Goal: Transaction & Acquisition: Subscribe to service/newsletter

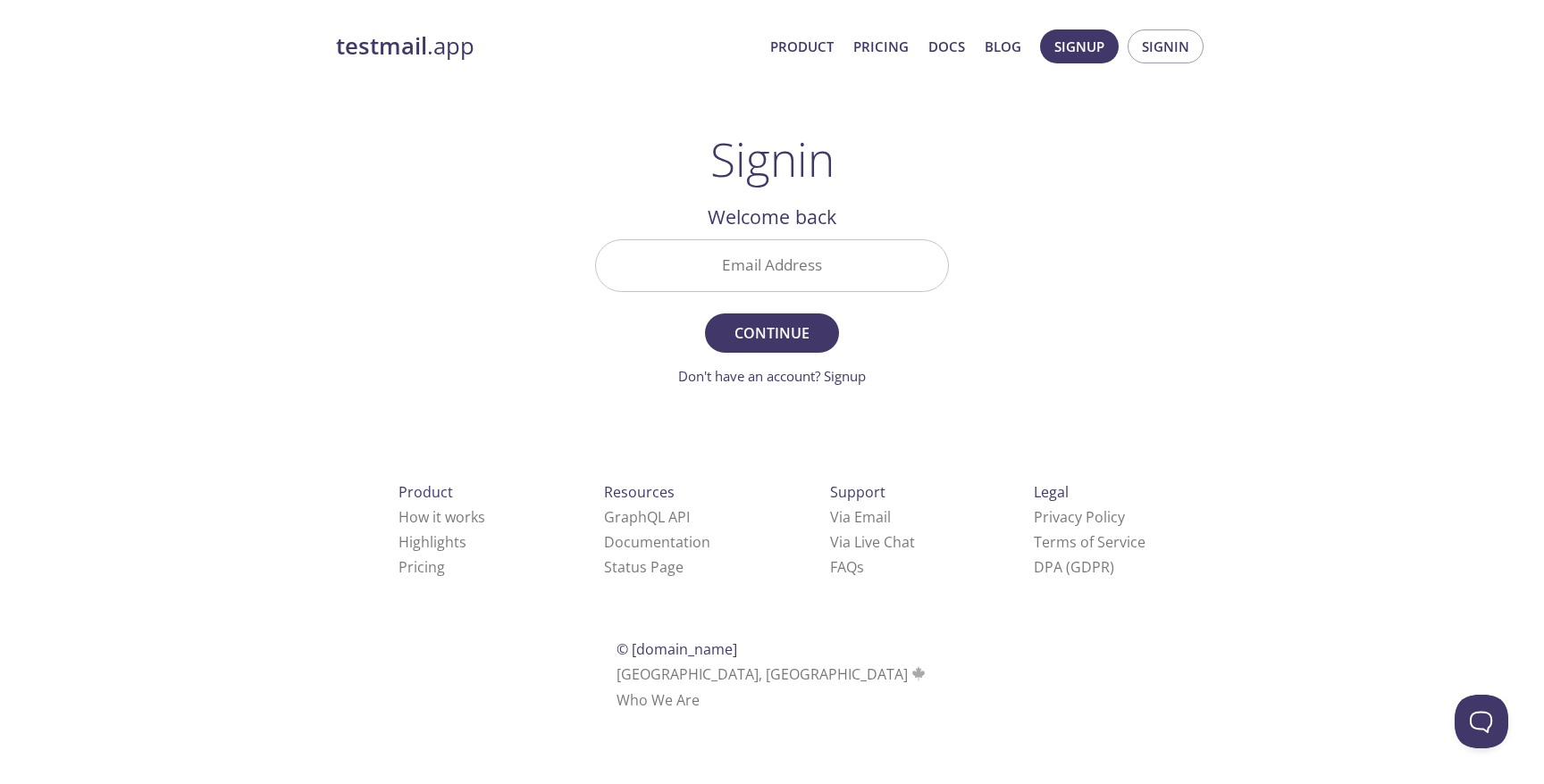
click at [750, 251] on input "Email Address" at bounding box center [772, 266] width 352 height 51
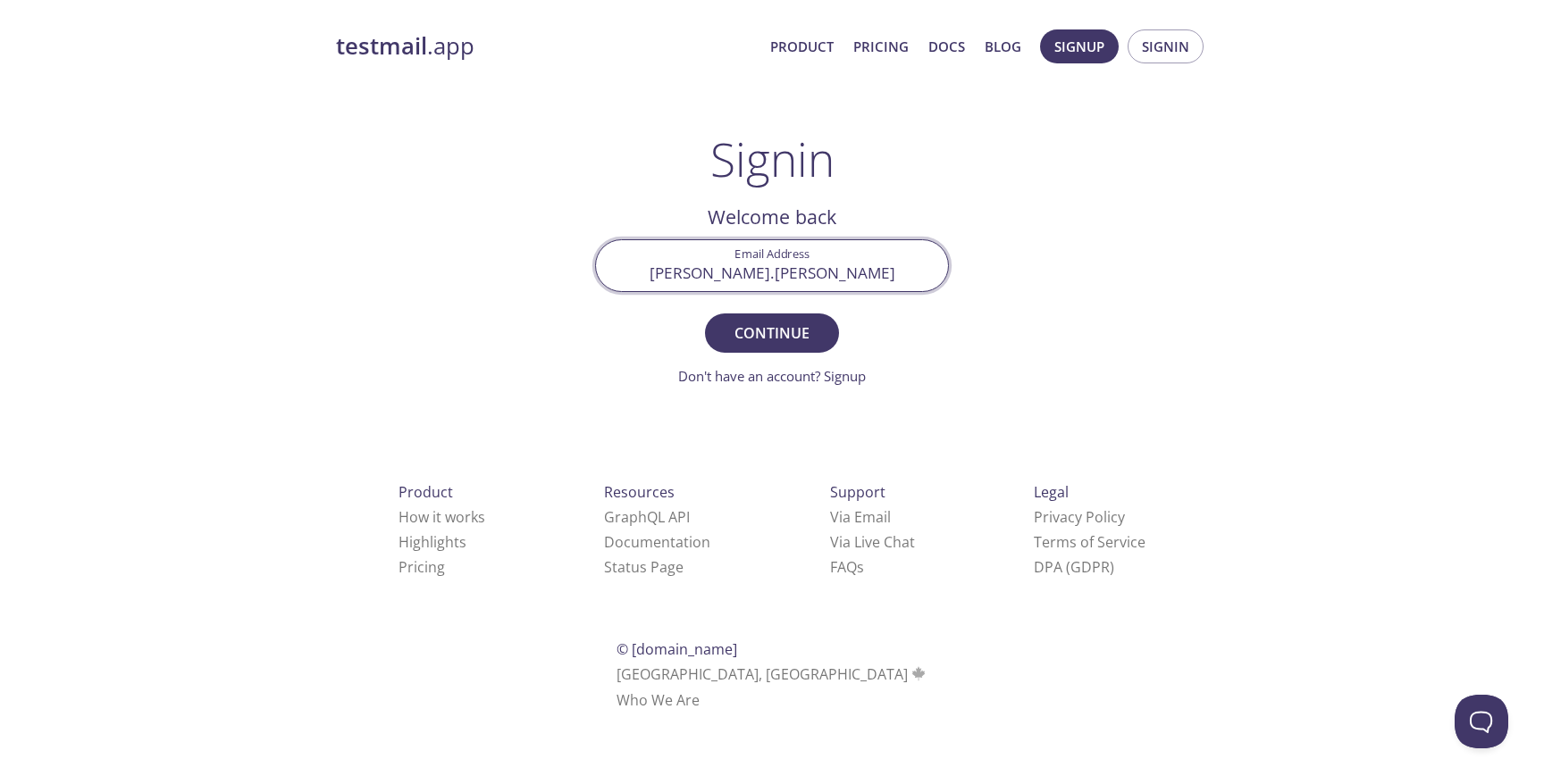
type input "[PERSON_NAME].[PERSON_NAME]"
type input "[PERSON_NAME][EMAIL_ADDRESS][PERSON_NAME][DOMAIN_NAME]"
click at [785, 330] on span "Continue" at bounding box center [772, 333] width 95 height 25
click at [921, 275] on input "[PERSON_NAME][EMAIL_ADDRESS][PERSON_NAME][DOMAIN_NAME]" at bounding box center [772, 266] width 352 height 51
click at [1070, 42] on span "Signup" at bounding box center [1079, 46] width 50 height 24
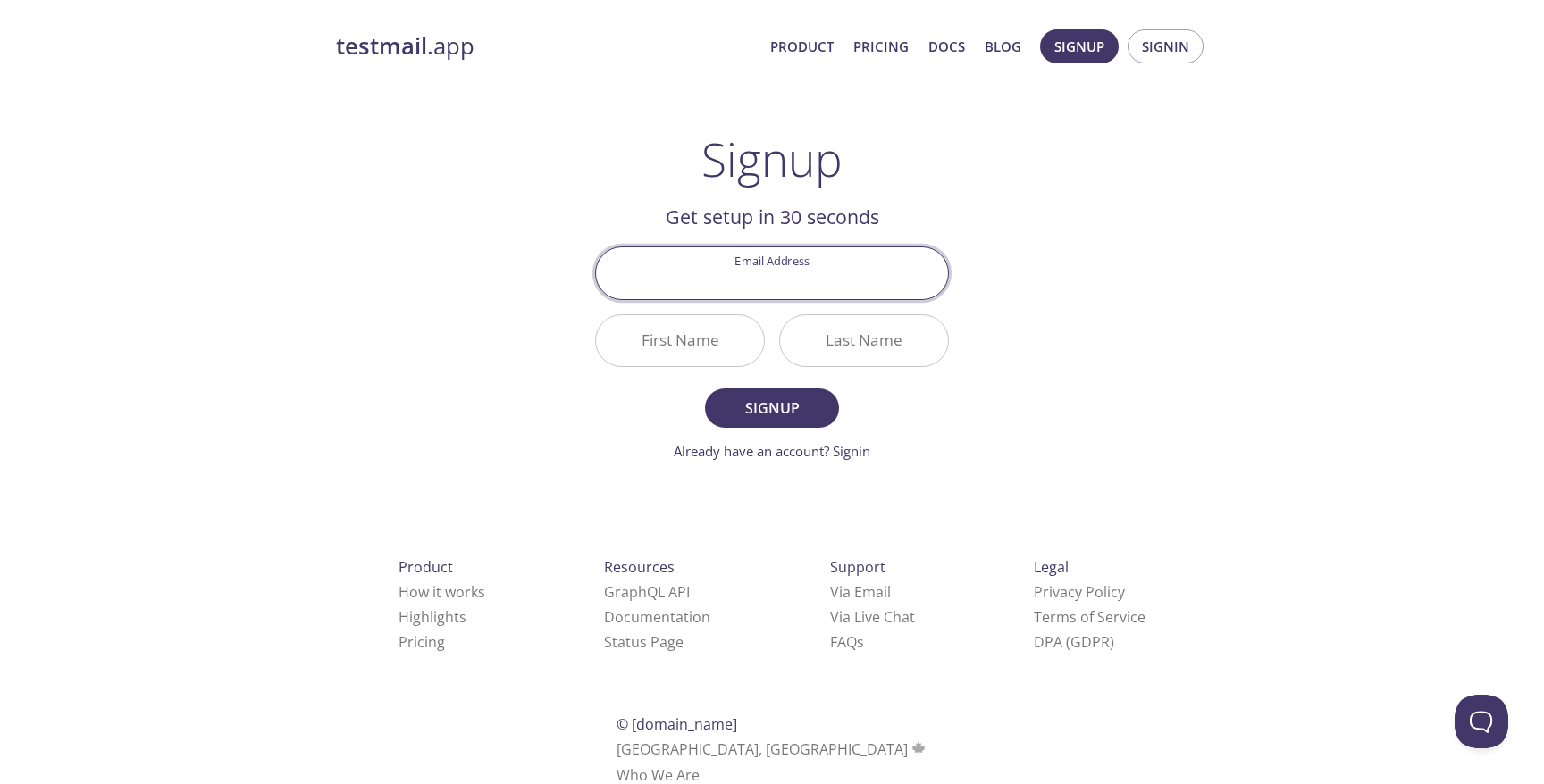
click at [726, 271] on input "Email Address" at bounding box center [772, 273] width 352 height 51
type input "[PERSON_NAME][EMAIL_ADDRESS][PERSON_NAME][DOMAIN_NAME]"
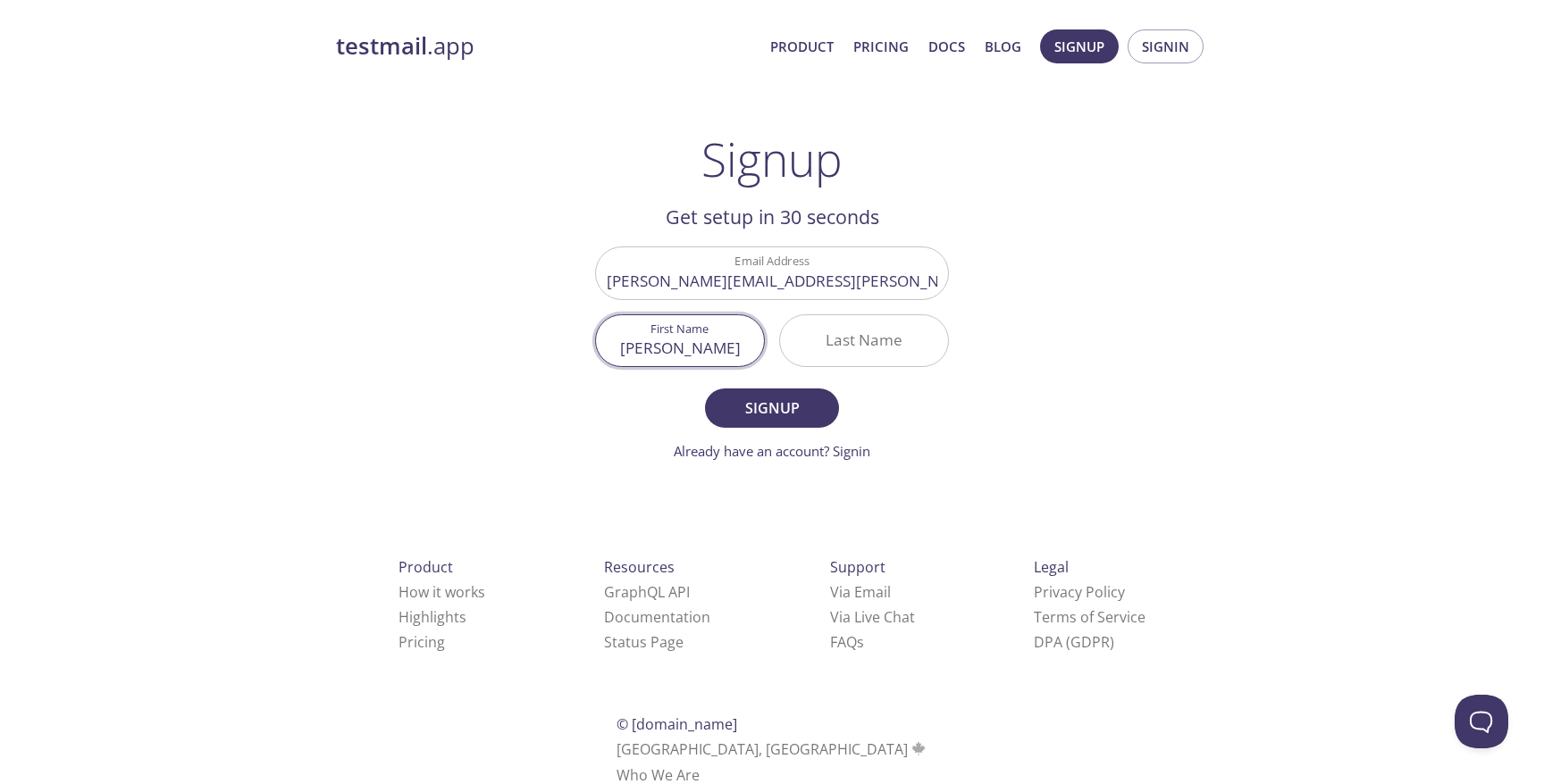
type input "[PERSON_NAME]"
click at [760, 395] on span "Signup" at bounding box center [772, 408] width 95 height 25
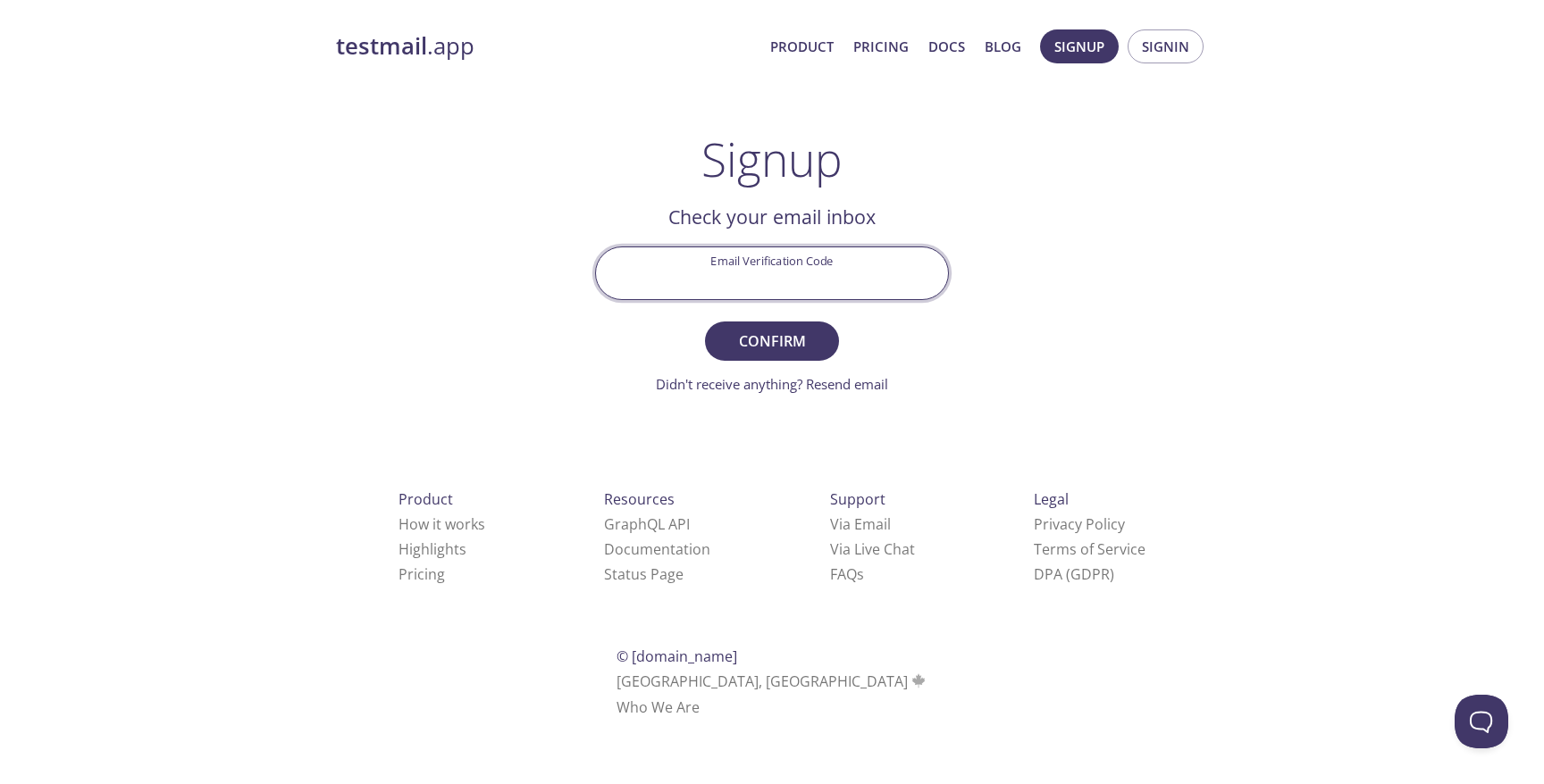
click at [766, 249] on input "Email Verification Code" at bounding box center [772, 273] width 352 height 51
paste input "H7MPP82"
type input "H7MPP82"
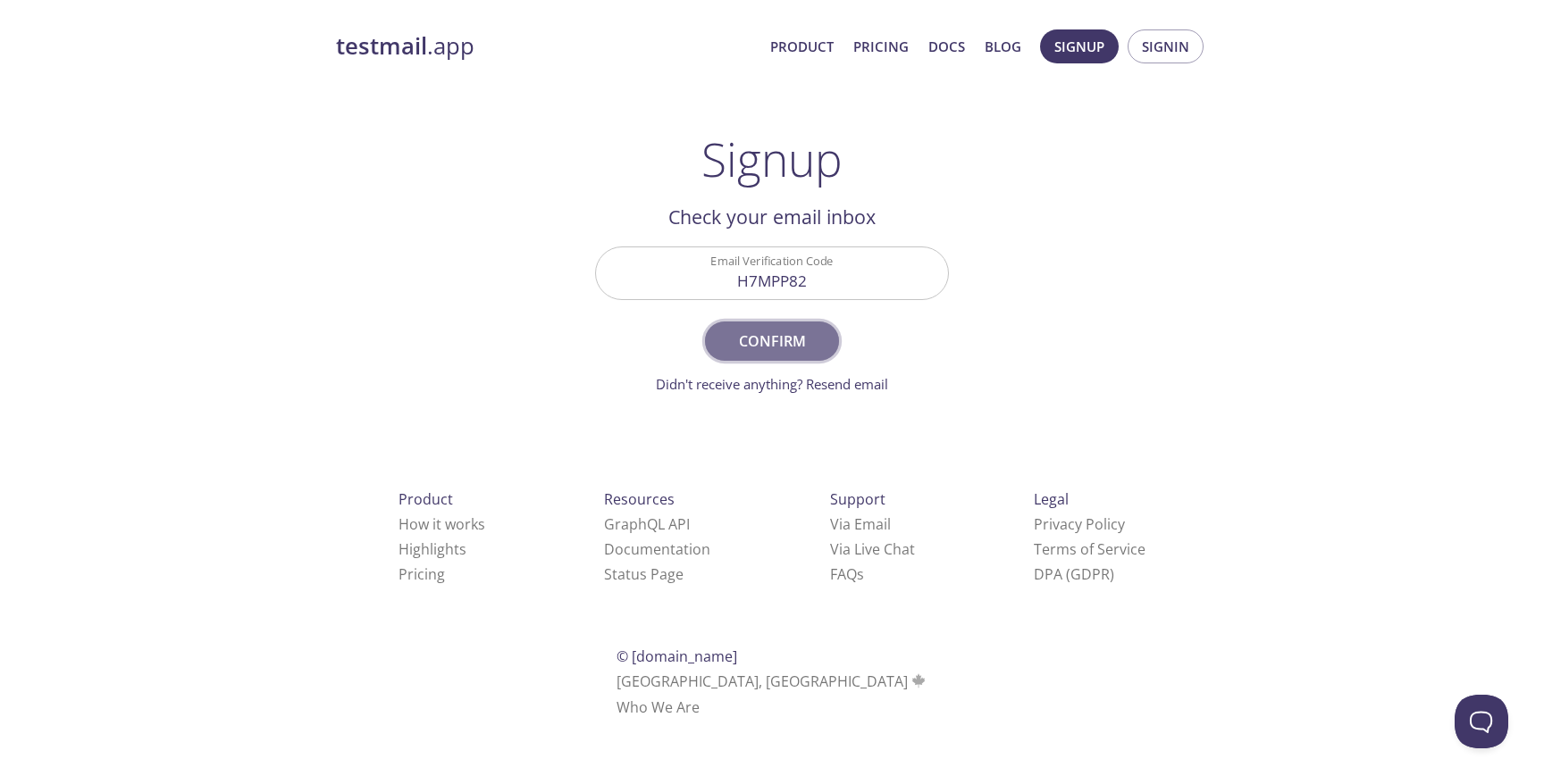
click at [781, 346] on span "Confirm" at bounding box center [772, 341] width 95 height 25
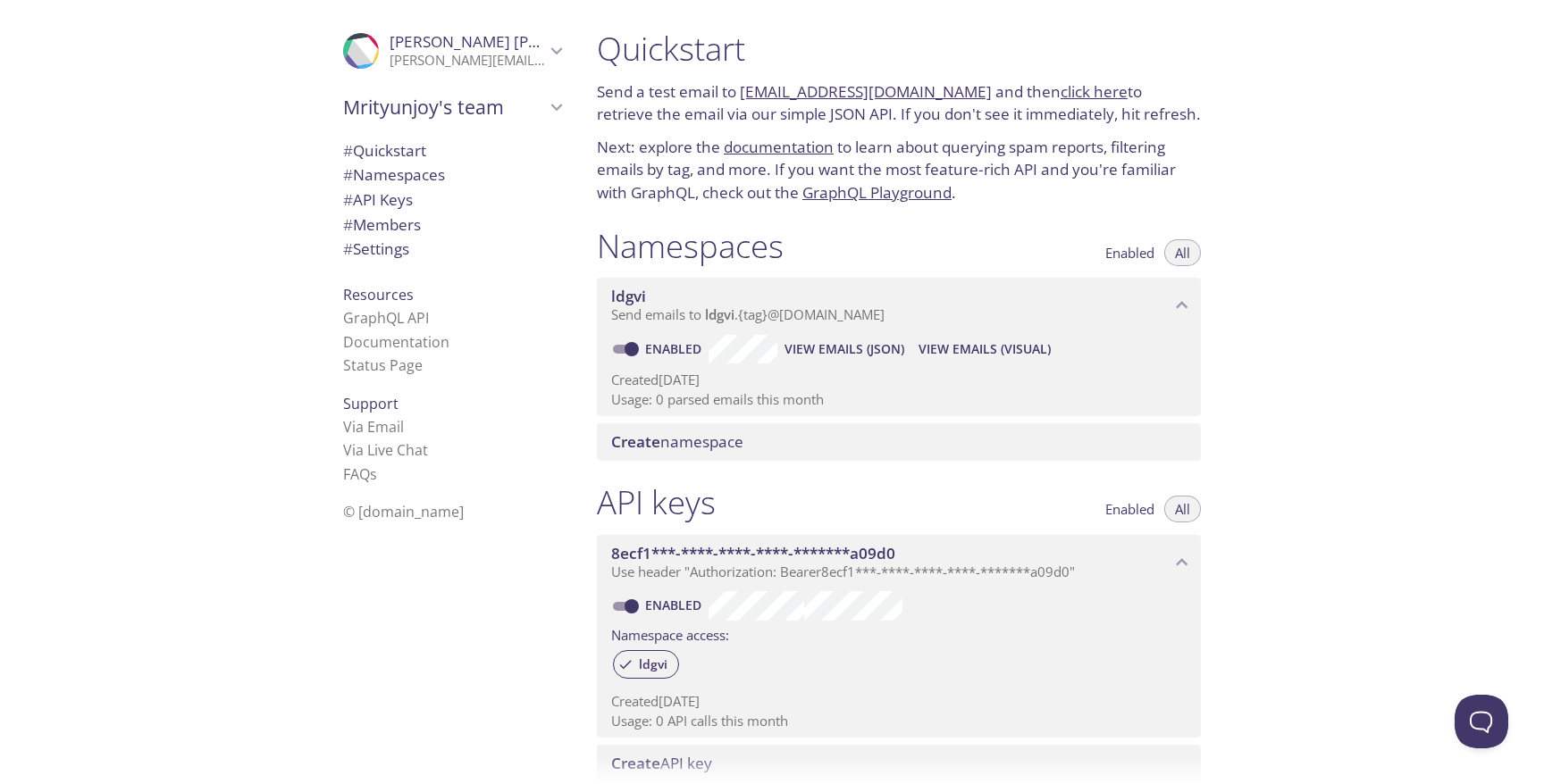
click at [792, 98] on link "[EMAIL_ADDRESS][DOMAIN_NAME]" at bounding box center [866, 92] width 252 height 21
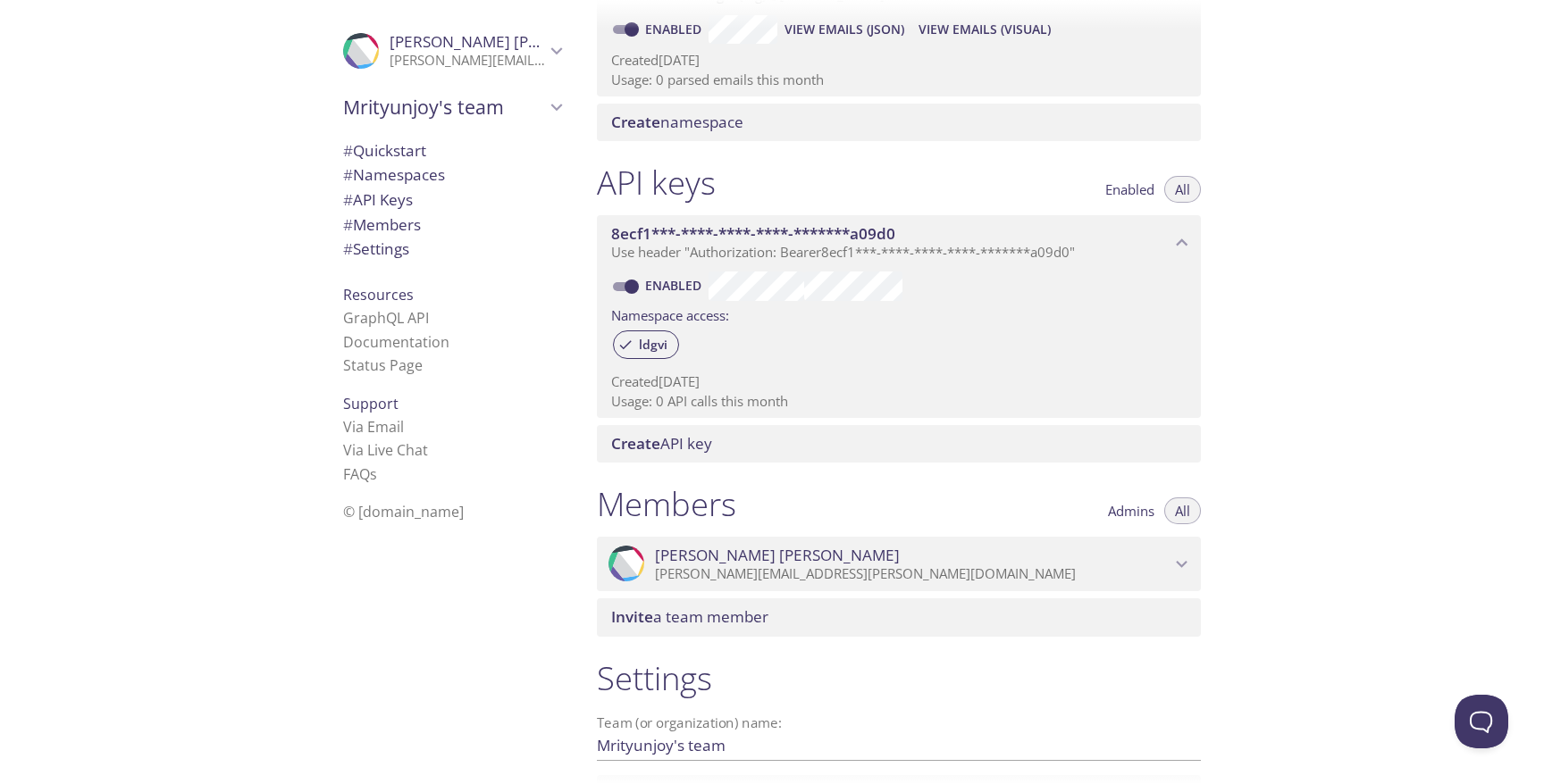
scroll to position [315, 0]
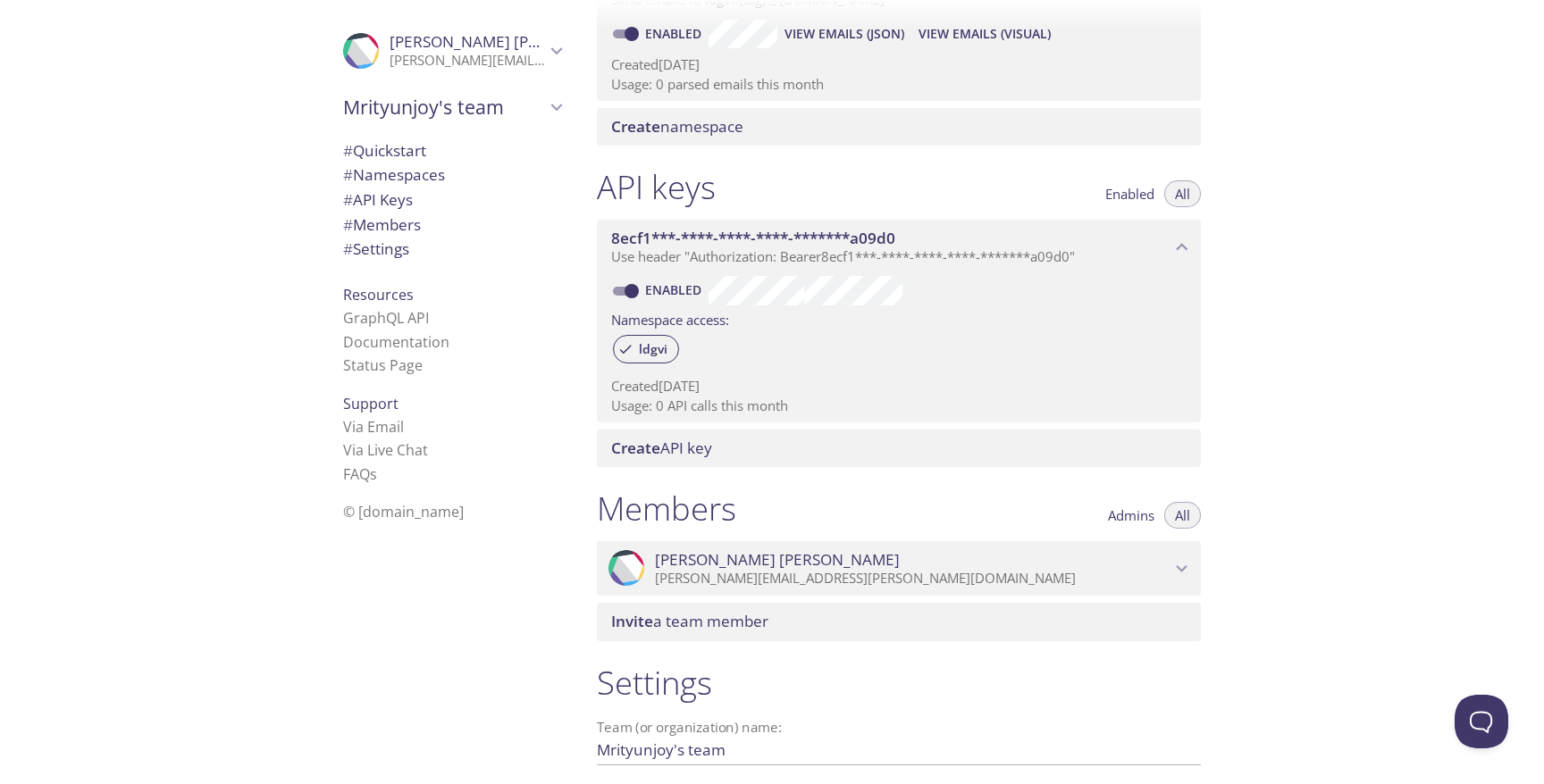
click at [953, 260] on span "Use header "Authorization: Bearer 8ecf1***-****-****-****-*******a09d0 "" at bounding box center [843, 256] width 464 height 18
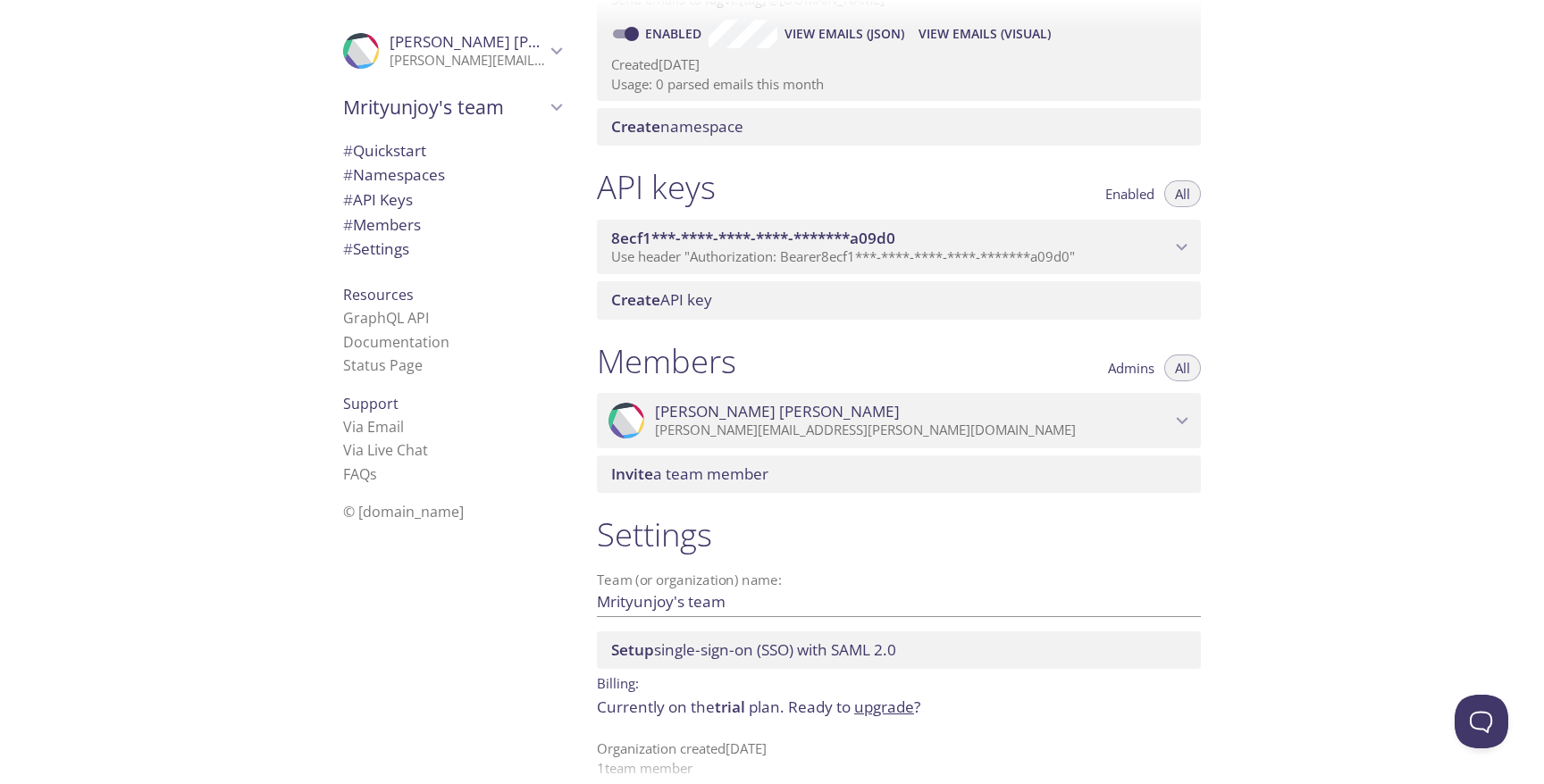
click at [953, 260] on span "Use header "Authorization: Bearer 8ecf1***-****-****-****-*******a09d0 "" at bounding box center [843, 256] width 464 height 18
